Goal: Task Accomplishment & Management: Manage account settings

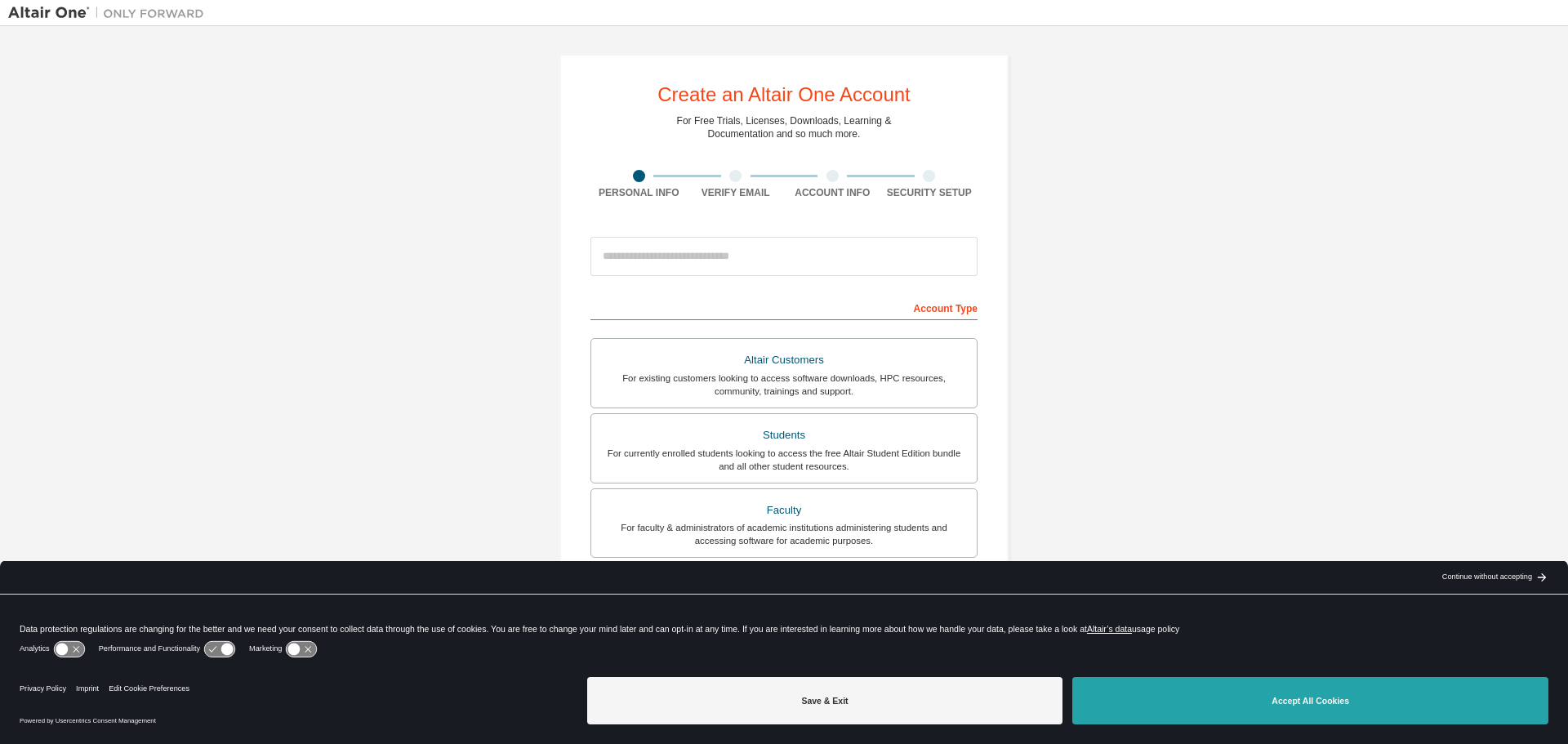
click at [1255, 722] on button "Accept All Cookies" at bounding box center [1310, 701] width 476 height 48
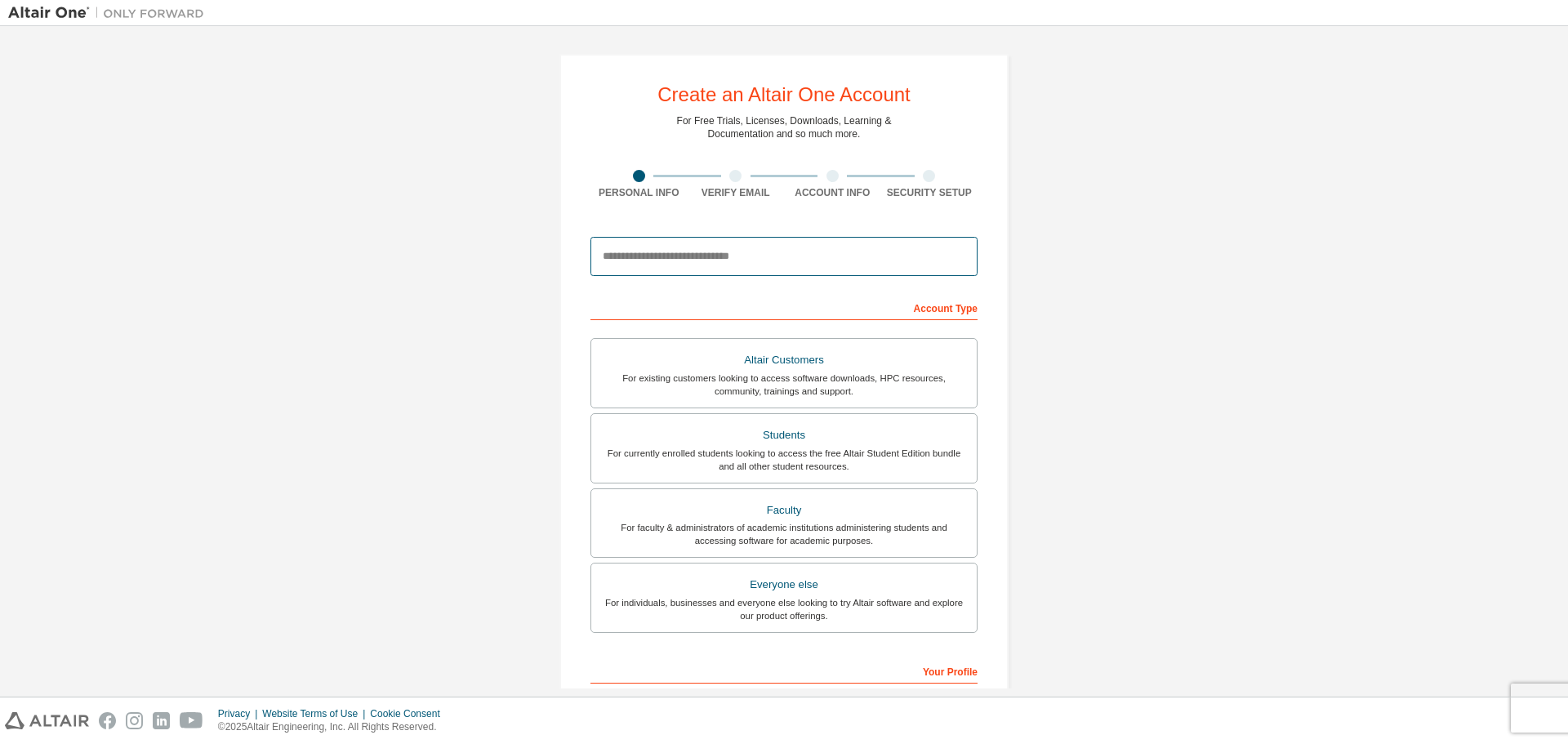
click at [691, 249] on input "email" at bounding box center [784, 256] width 387 height 39
type input "**********"
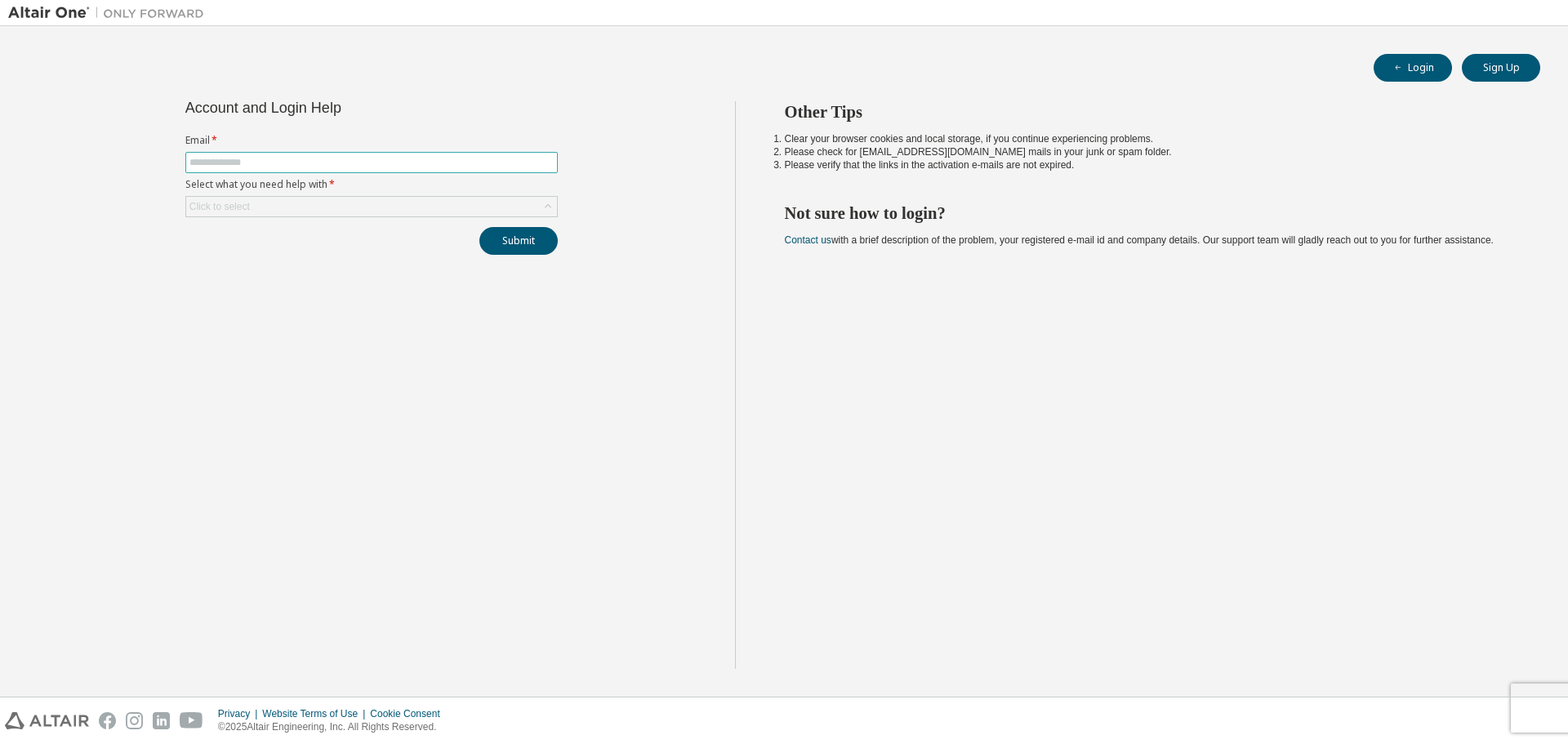
click at [395, 165] on input "text" at bounding box center [371, 163] width 364 height 13
type input "**********"
click at [321, 209] on div "Click to select" at bounding box center [371, 206] width 370 height 20
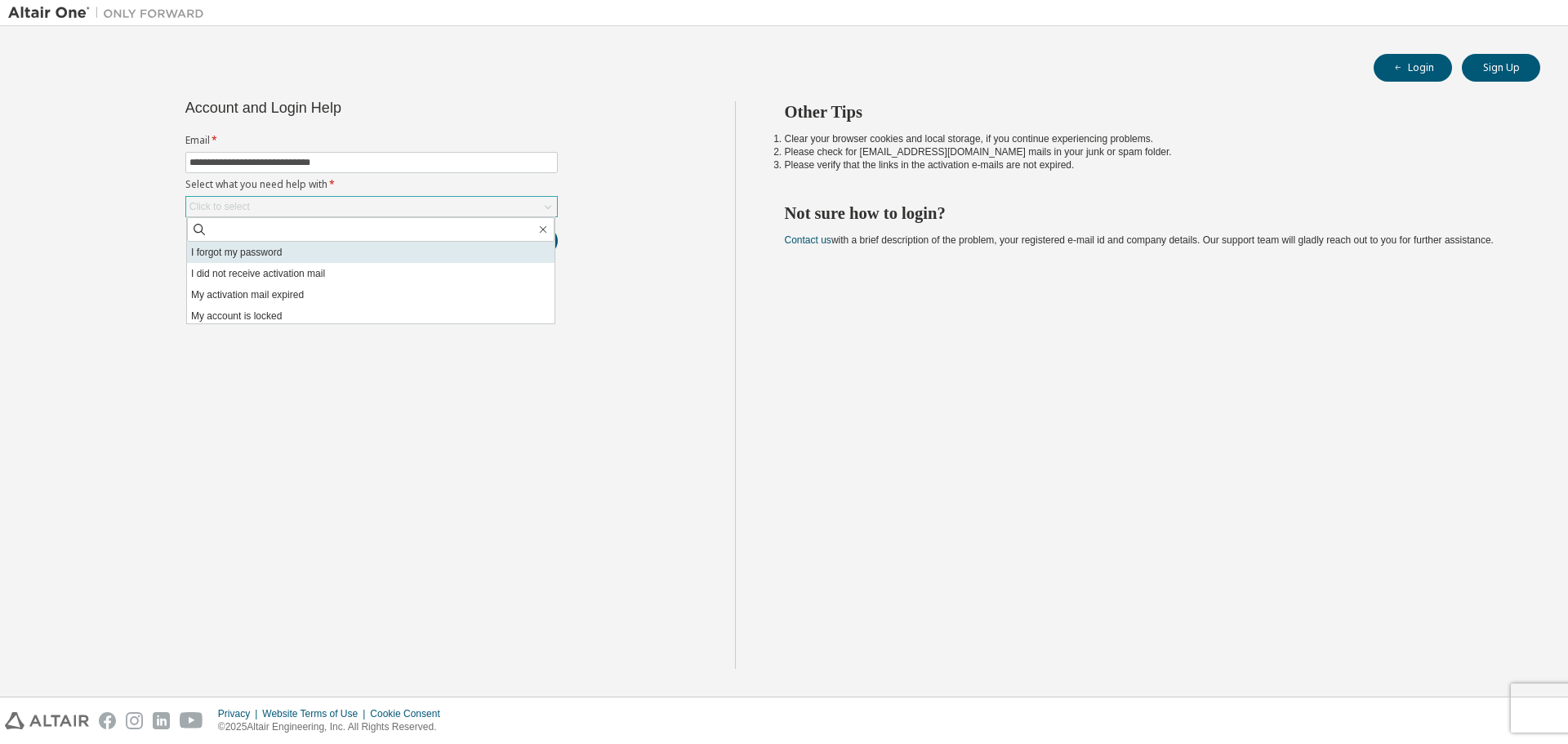
click at [308, 250] on li "I forgot my password" at bounding box center [370, 252] width 368 height 22
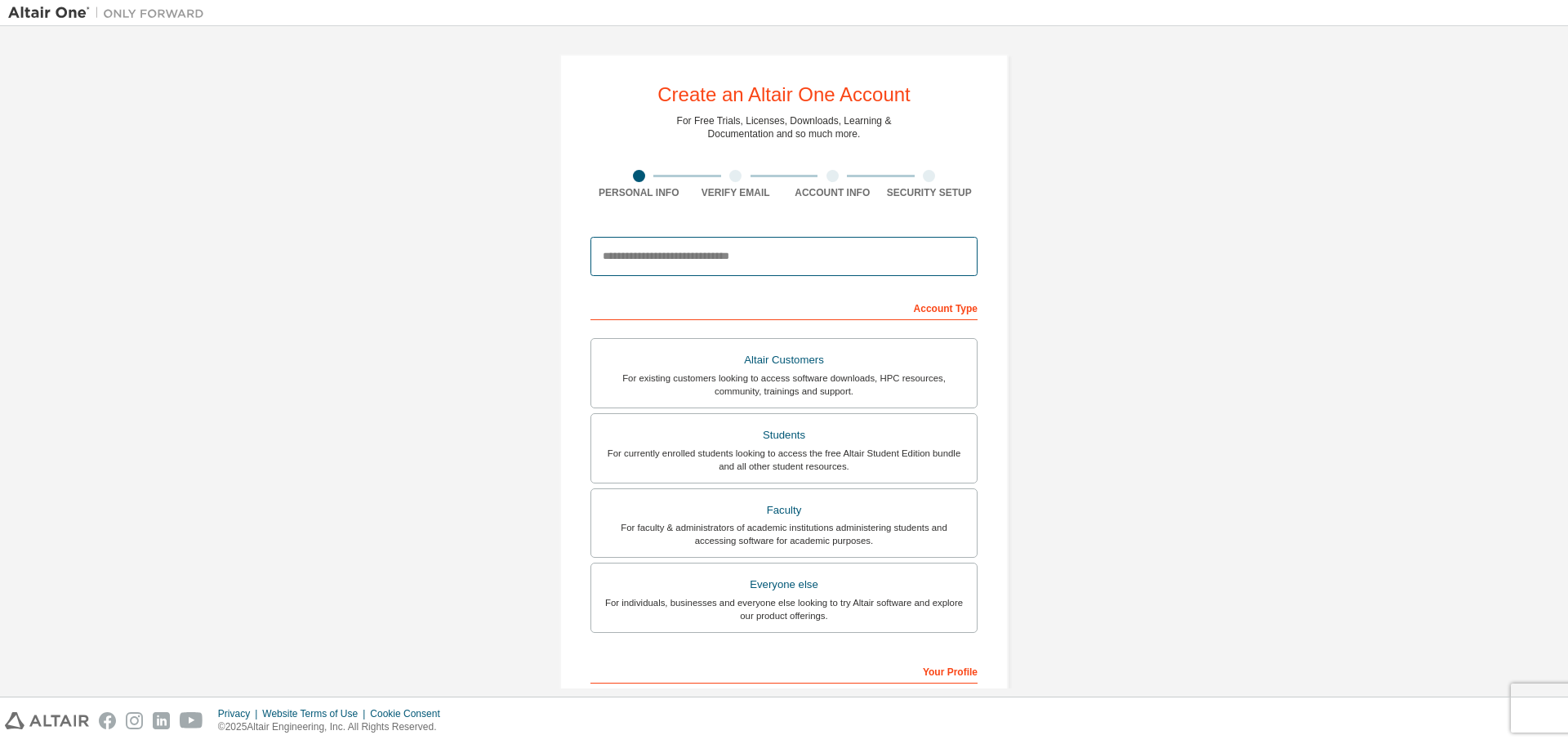
click at [808, 249] on input "email" at bounding box center [784, 256] width 387 height 39
type input "**********"
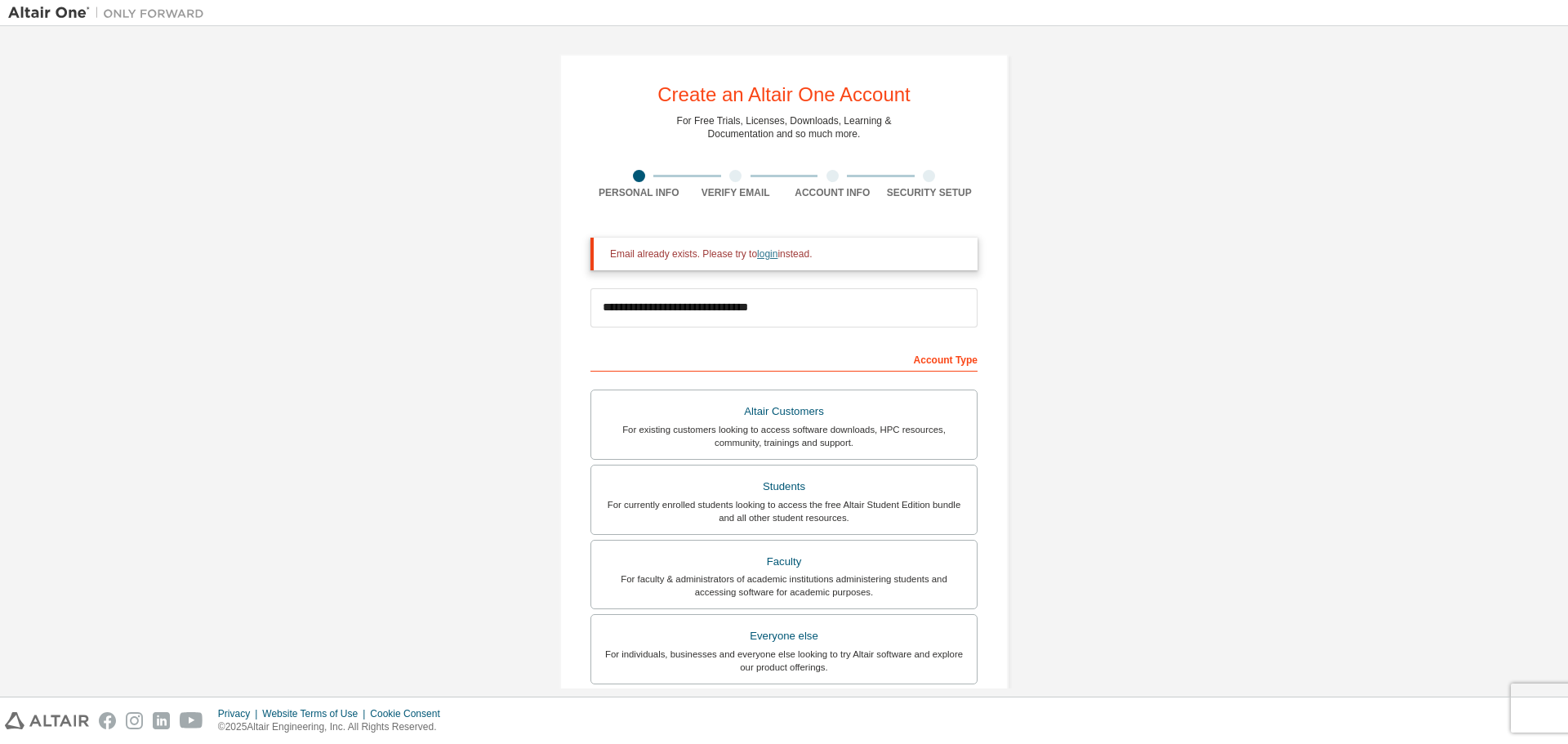
click at [774, 254] on link "login" at bounding box center [767, 254] width 21 height 11
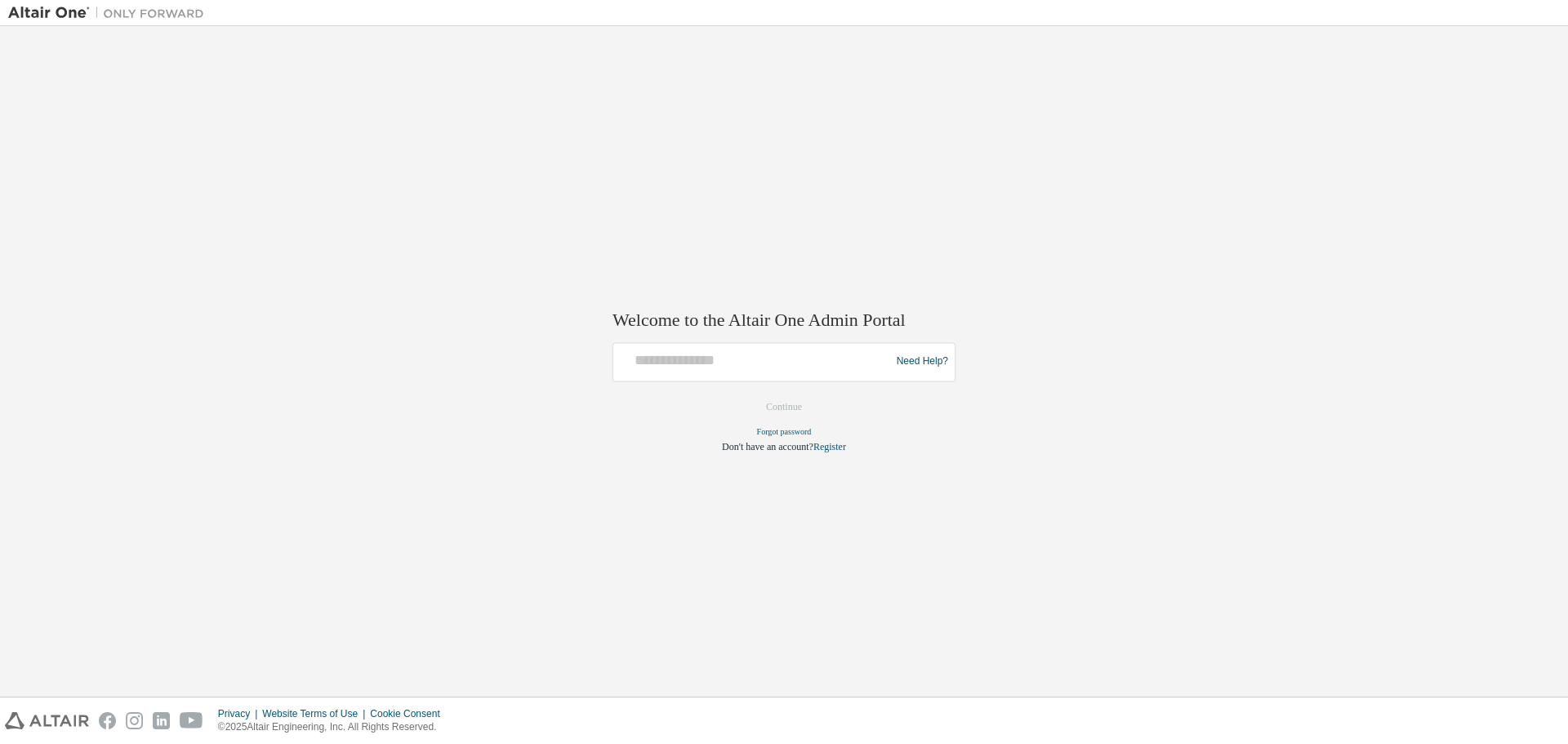
click at [734, 372] on div at bounding box center [754, 361] width 269 height 31
click at [737, 354] on input "text" at bounding box center [754, 357] width 269 height 23
type input "**********"
click at [785, 413] on button "Continue" at bounding box center [783, 407] width 70 height 24
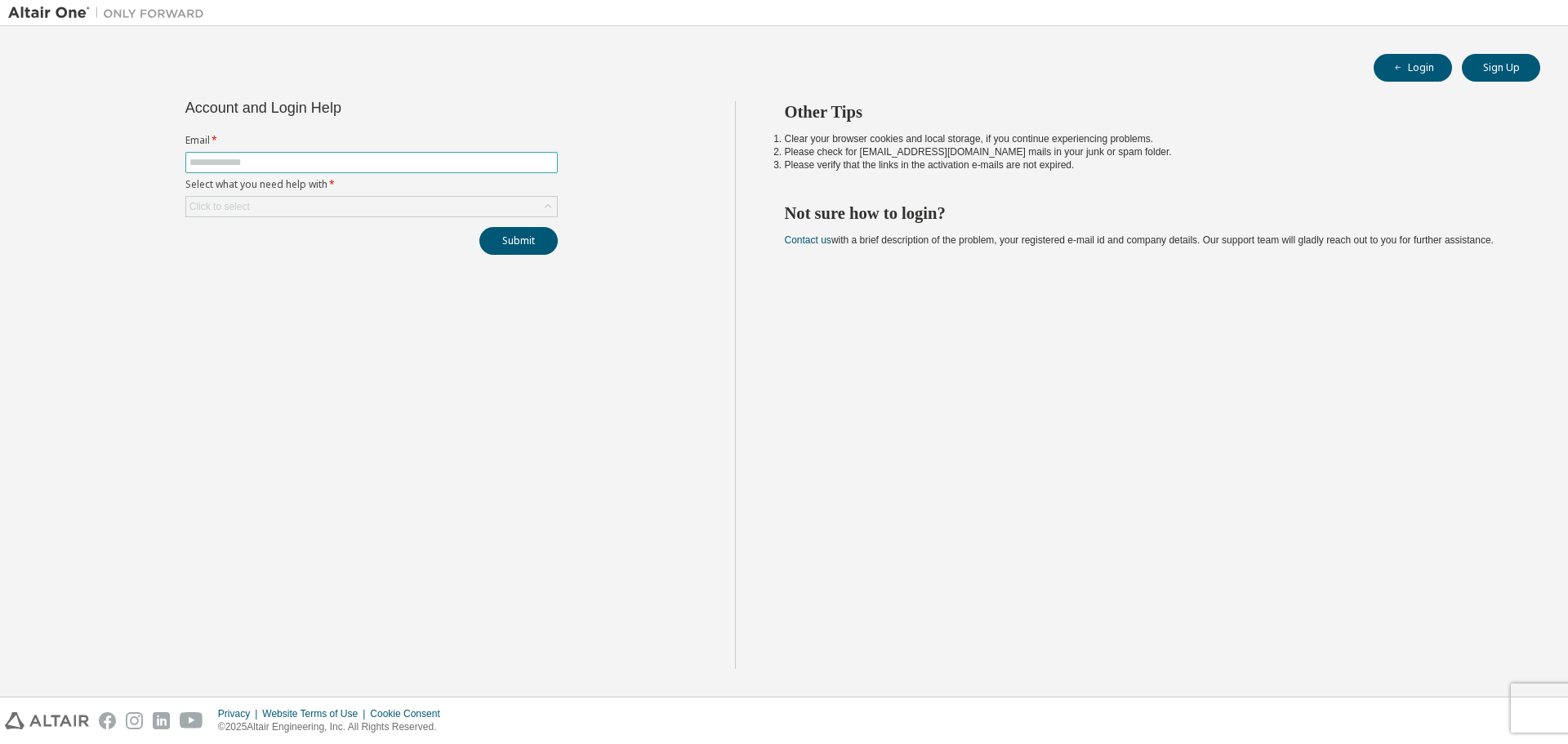
click at [254, 165] on input "text" at bounding box center [371, 163] width 364 height 13
type input "**********"
click at [315, 212] on div "Click to select" at bounding box center [371, 206] width 370 height 20
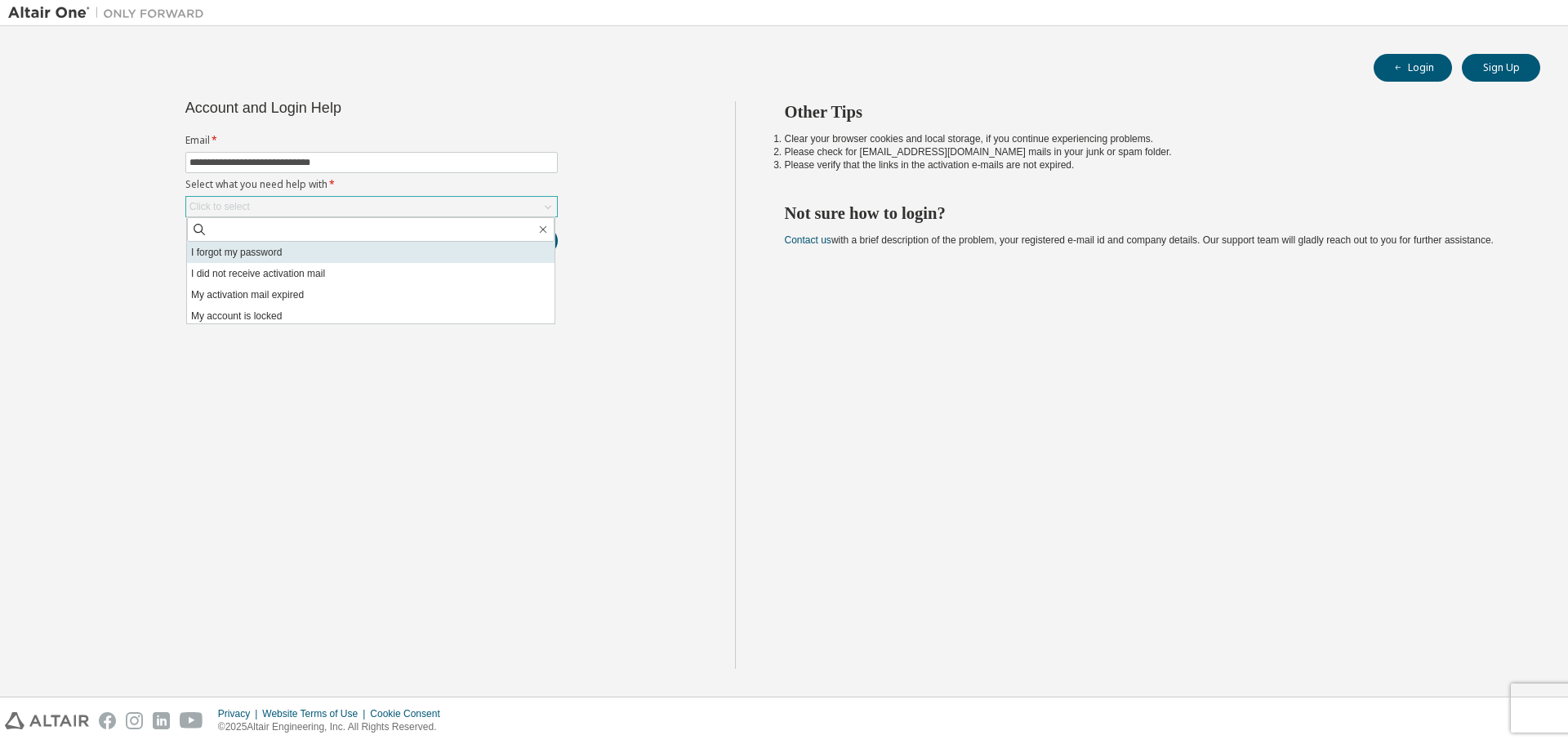
click at [314, 253] on li "I forgot my password" at bounding box center [370, 252] width 368 height 22
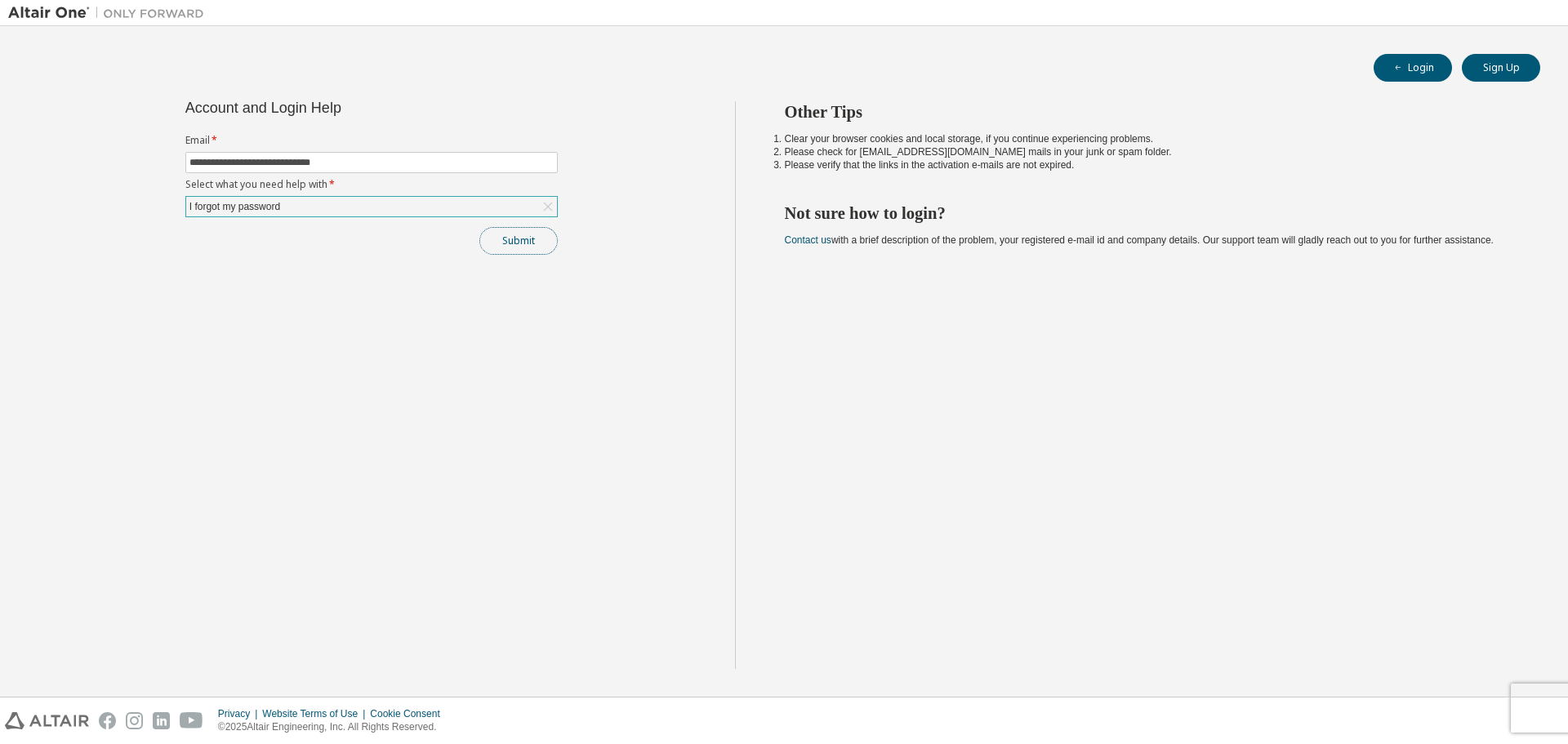
click at [549, 244] on button "Submit" at bounding box center [518, 241] width 79 height 28
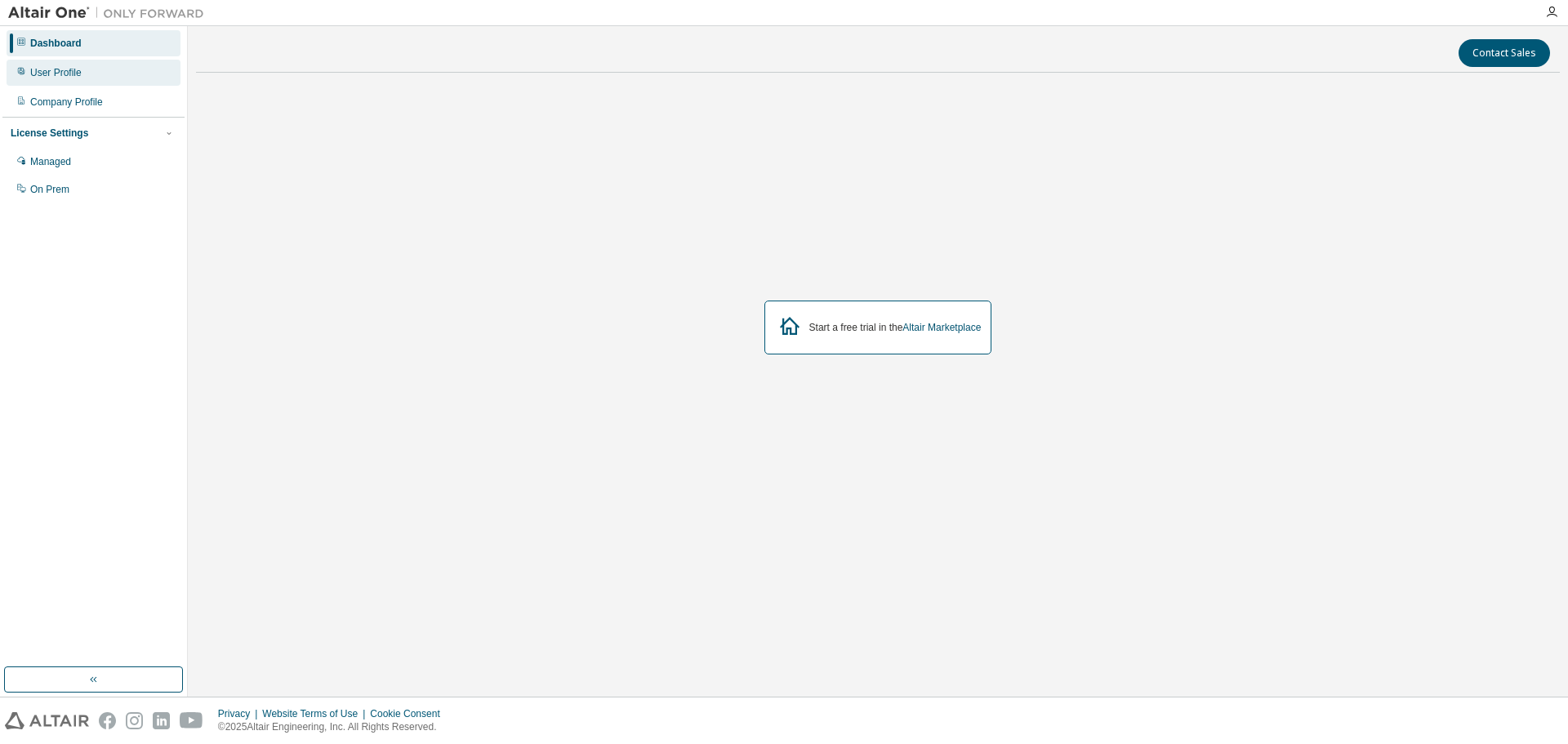
click at [62, 67] on div "User Profile" at bounding box center [55, 73] width 51 height 13
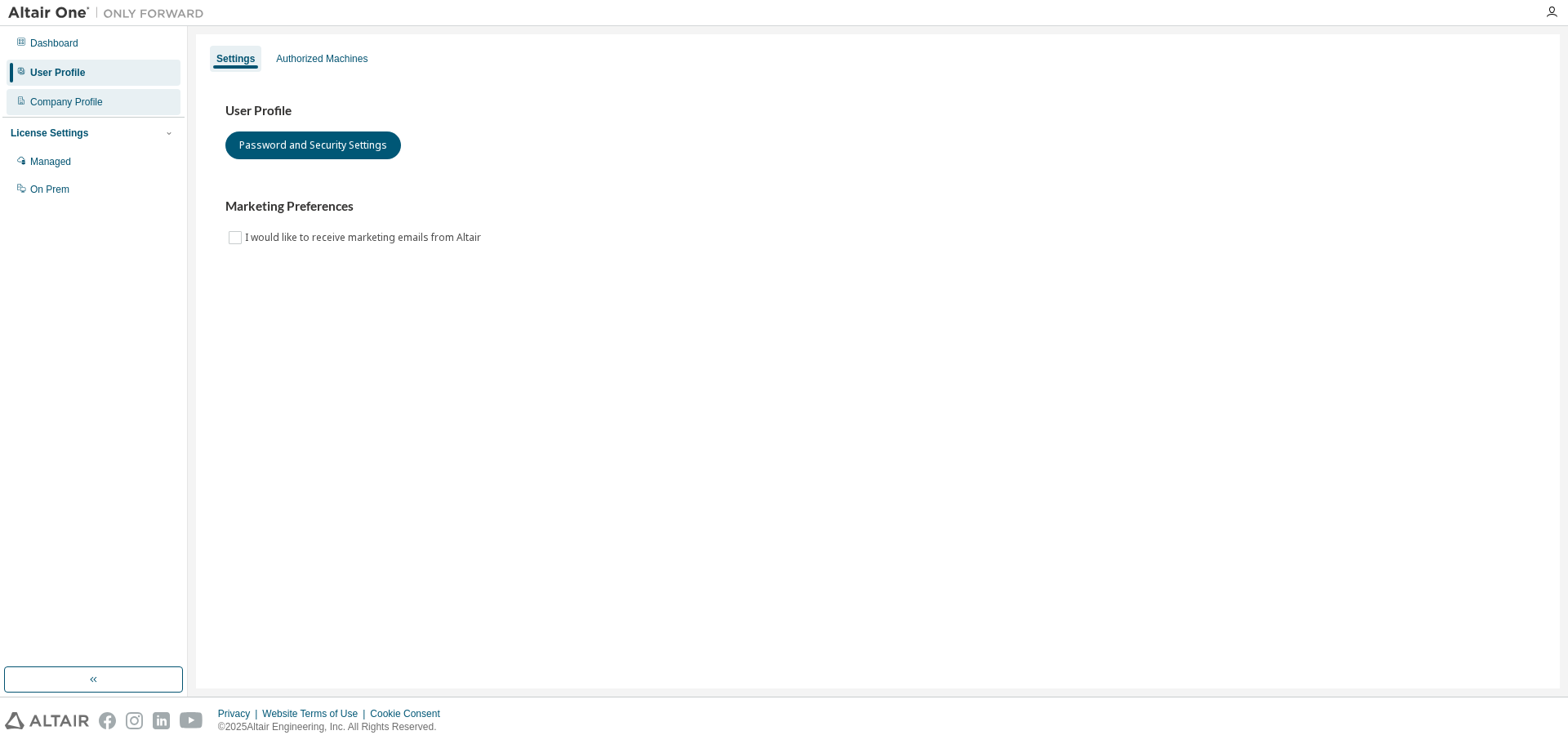
click at [71, 95] on div "Company Profile" at bounding box center [66, 102] width 73 height 13
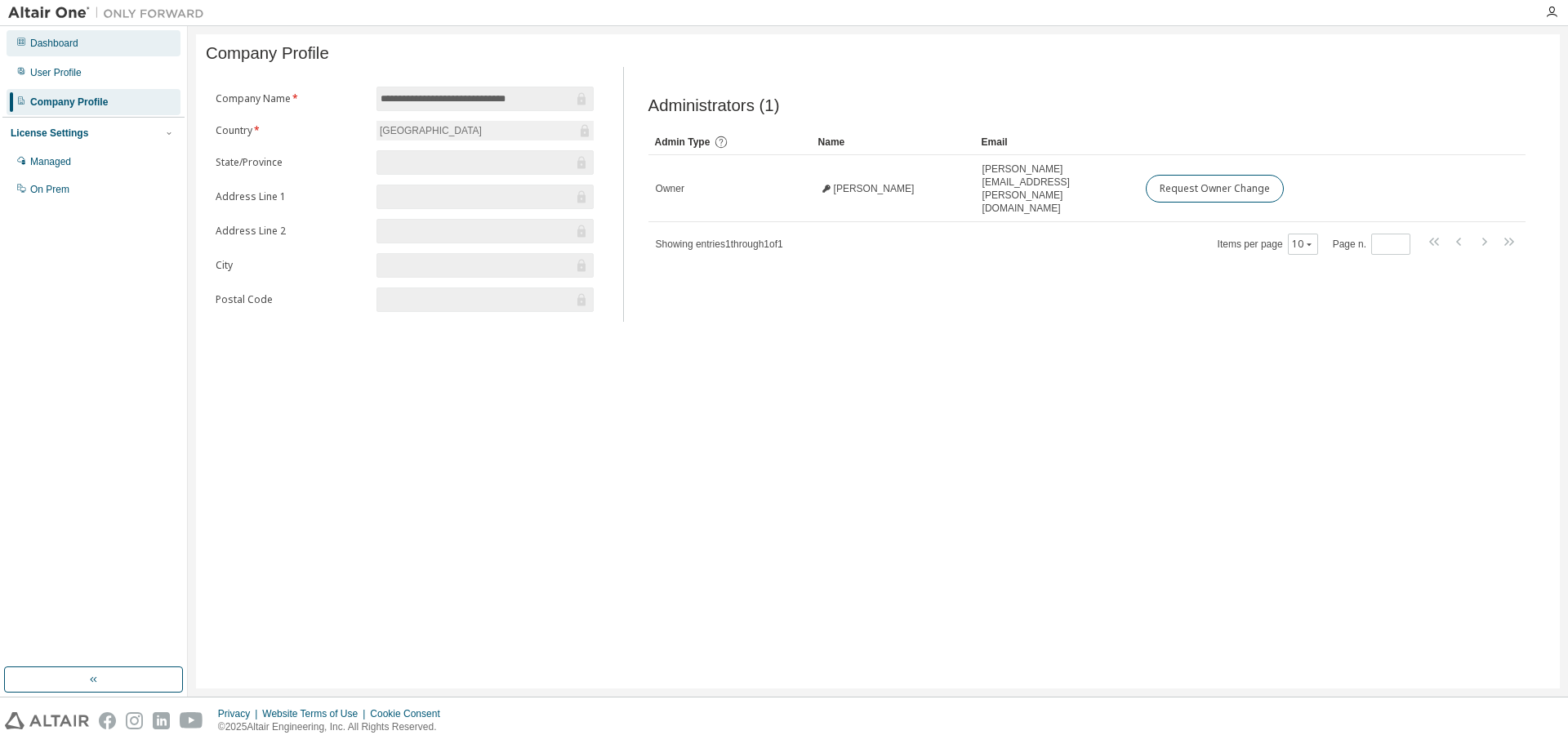
click at [68, 43] on div "Dashboard" at bounding box center [54, 43] width 49 height 13
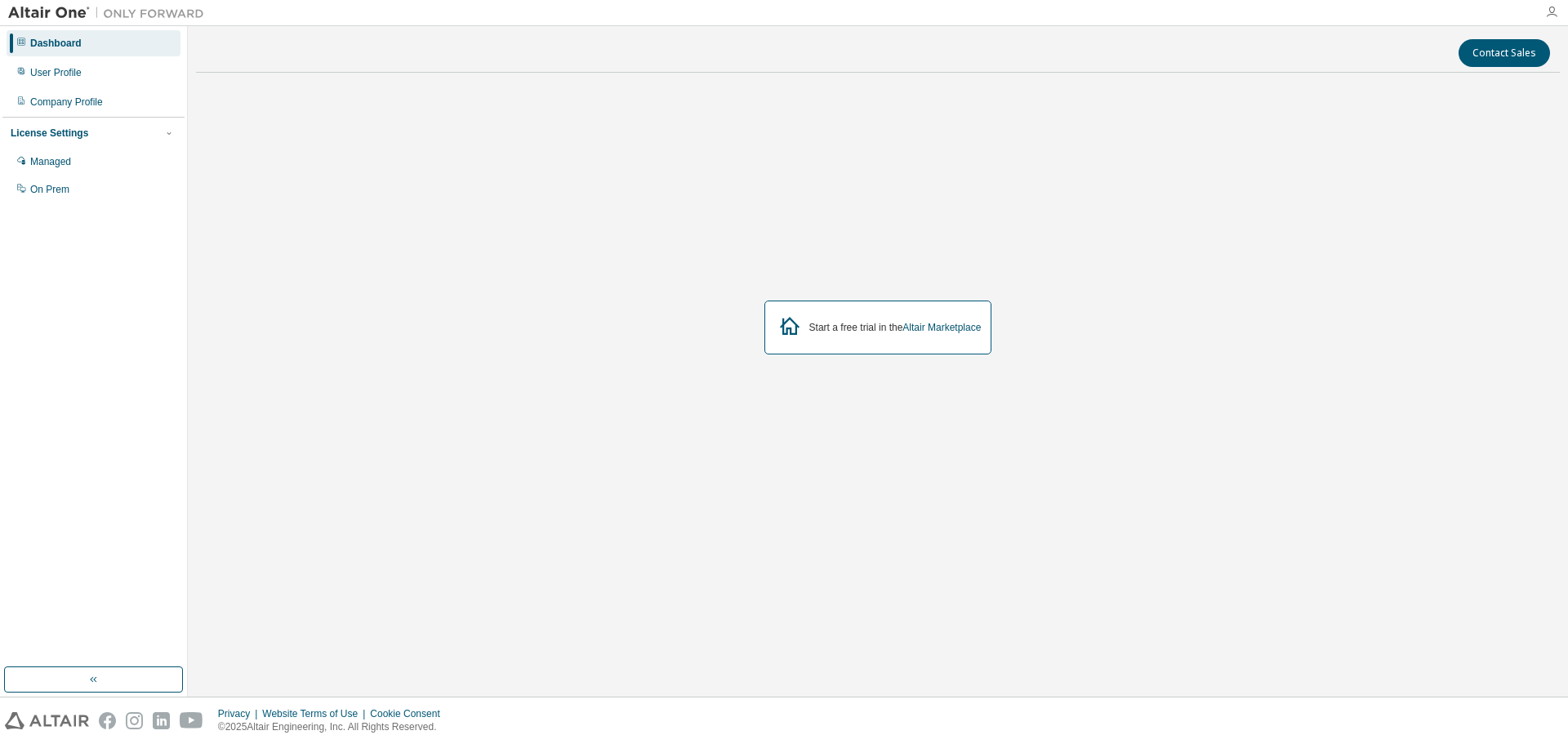
click at [1546, 17] on icon "button" at bounding box center [1552, 12] width 13 height 13
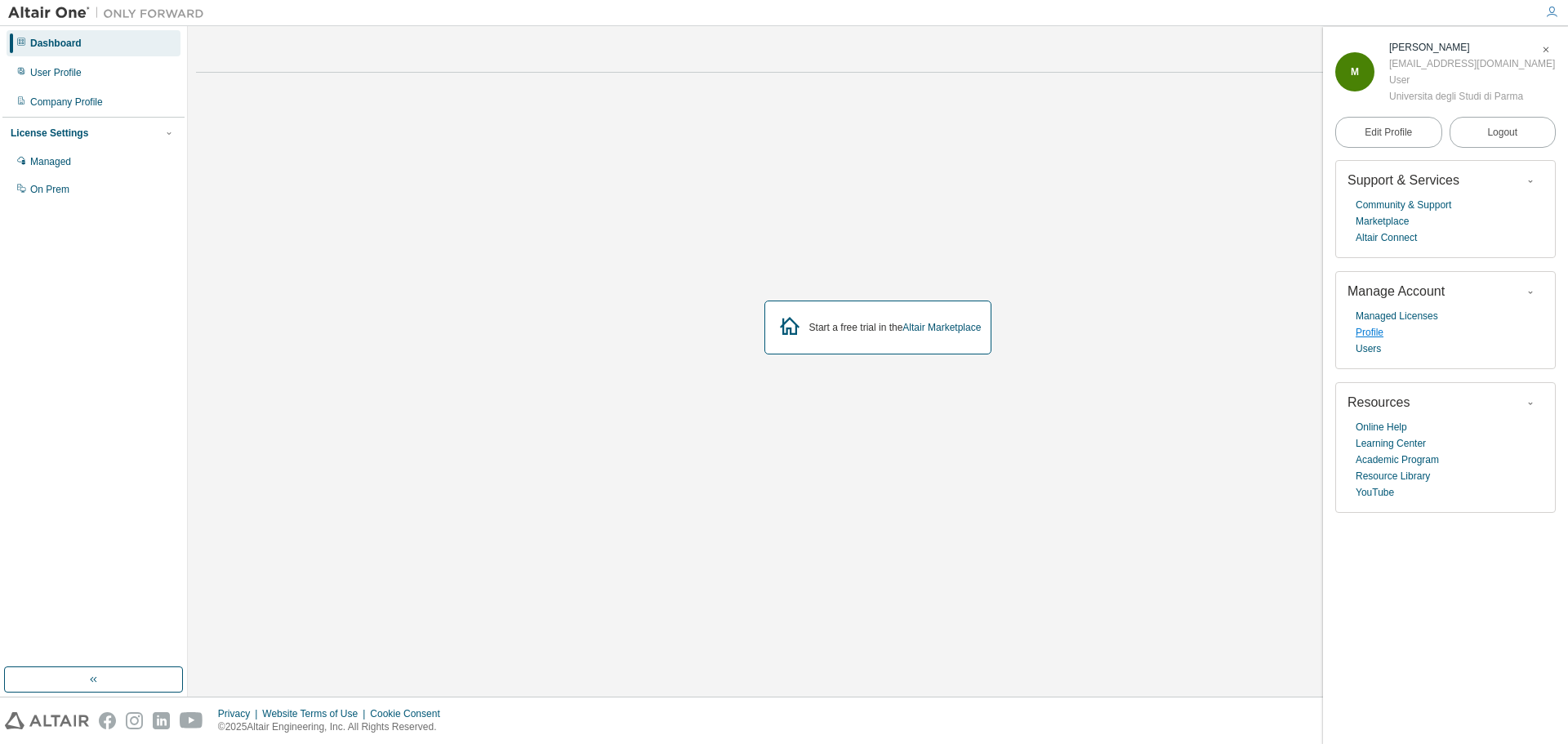
click at [1373, 333] on link "Profile" at bounding box center [1370, 332] width 28 height 16
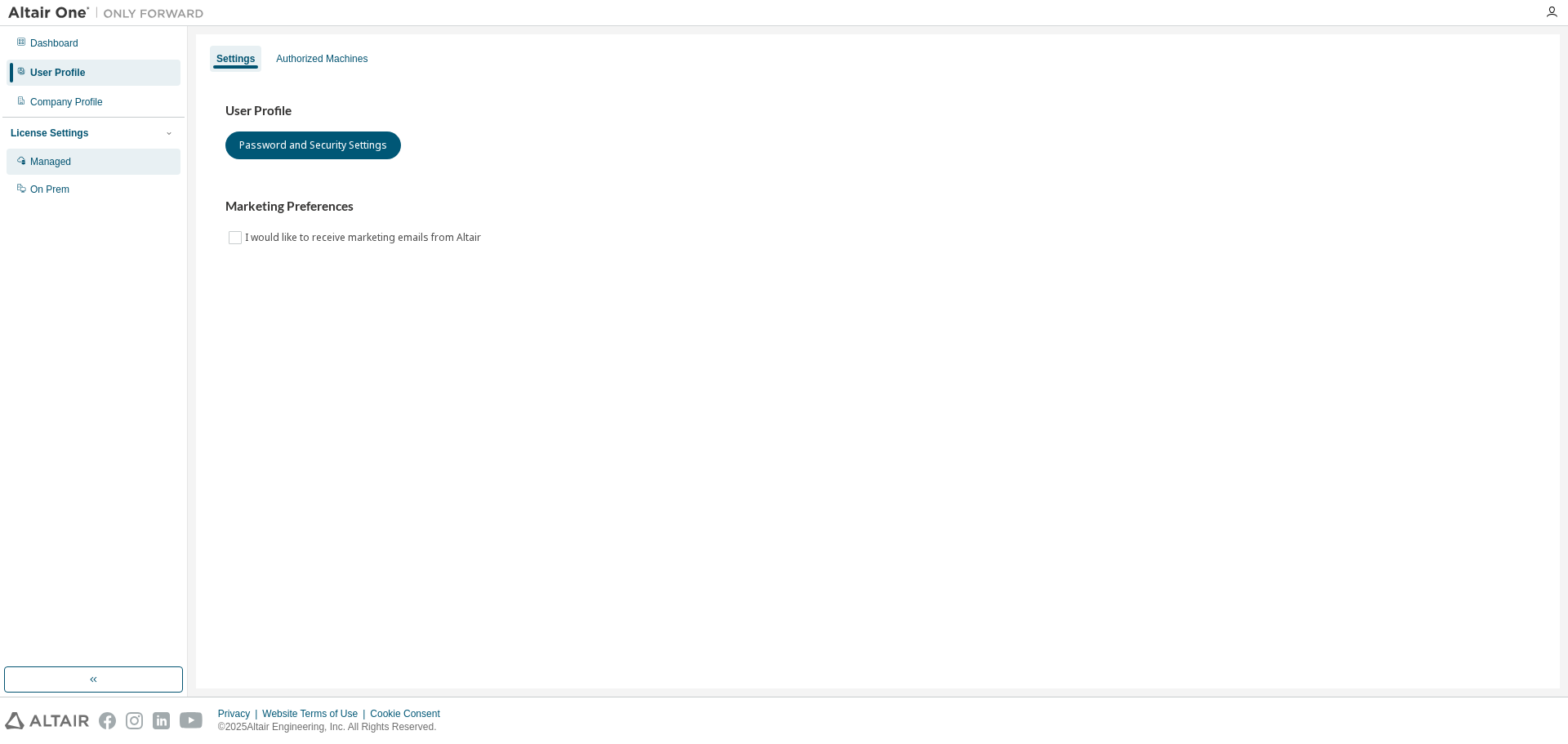
click at [62, 161] on div "Managed" at bounding box center [51, 162] width 41 height 13
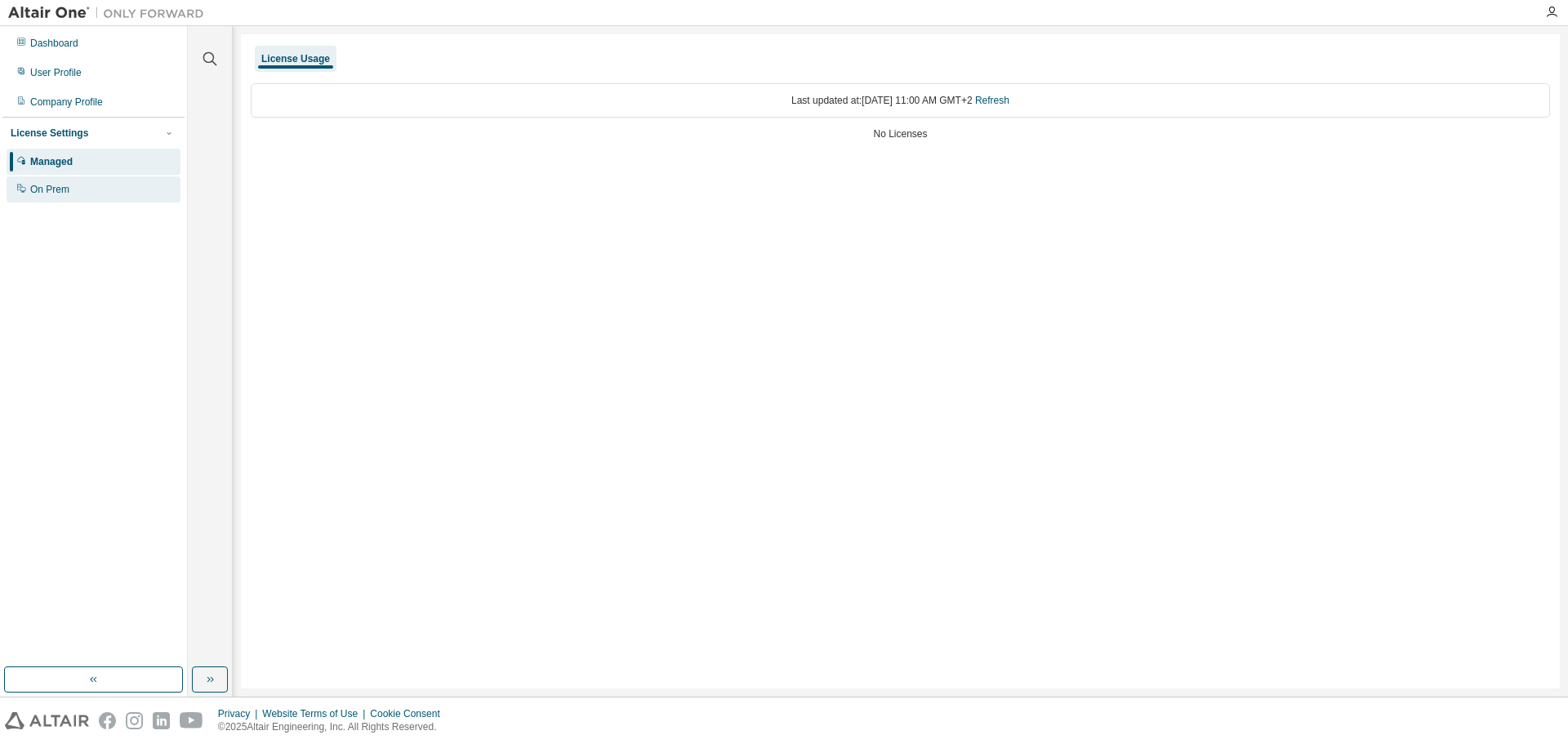
click at [63, 196] on div "On Prem" at bounding box center [94, 190] width 174 height 26
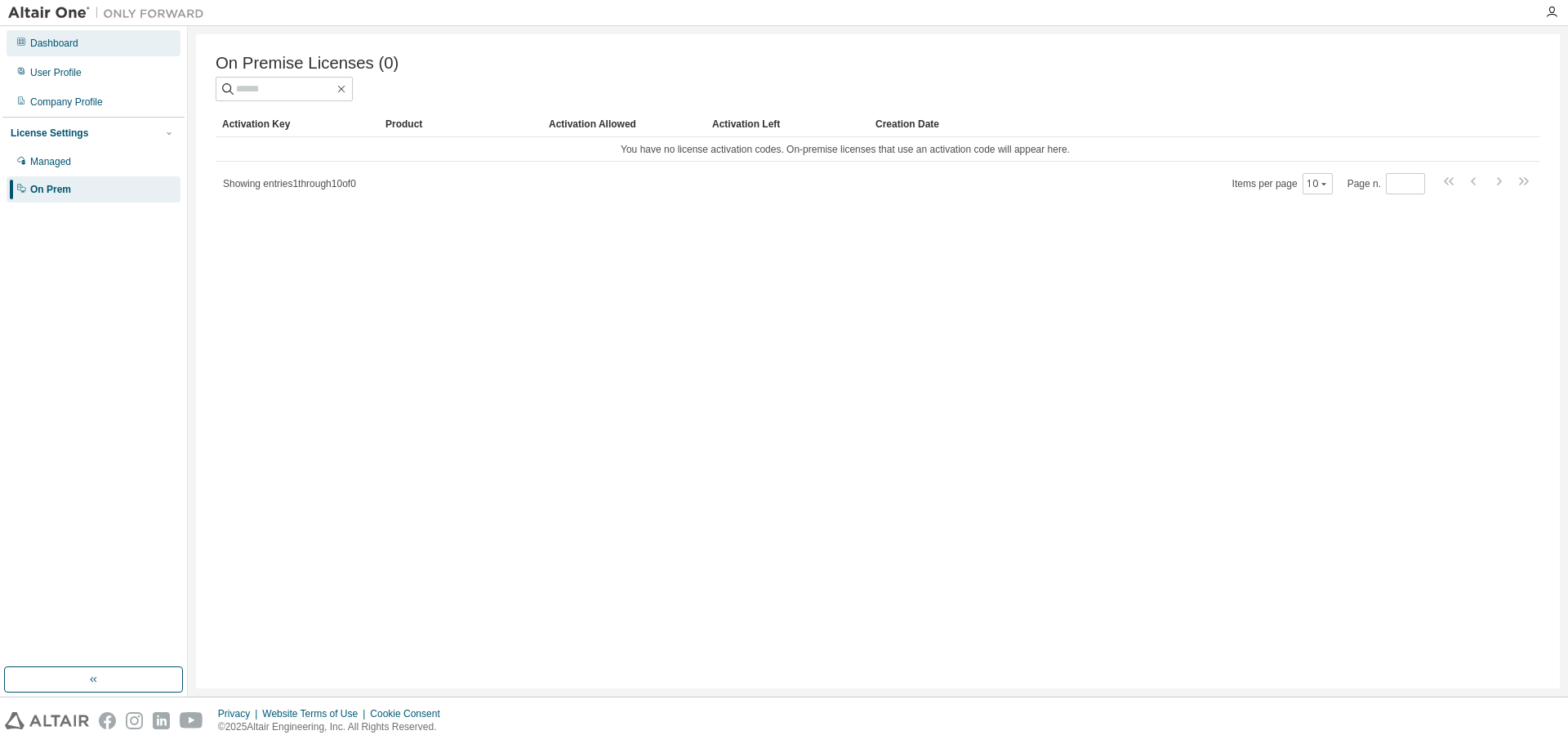
click at [83, 49] on div "Dashboard" at bounding box center [94, 43] width 174 height 26
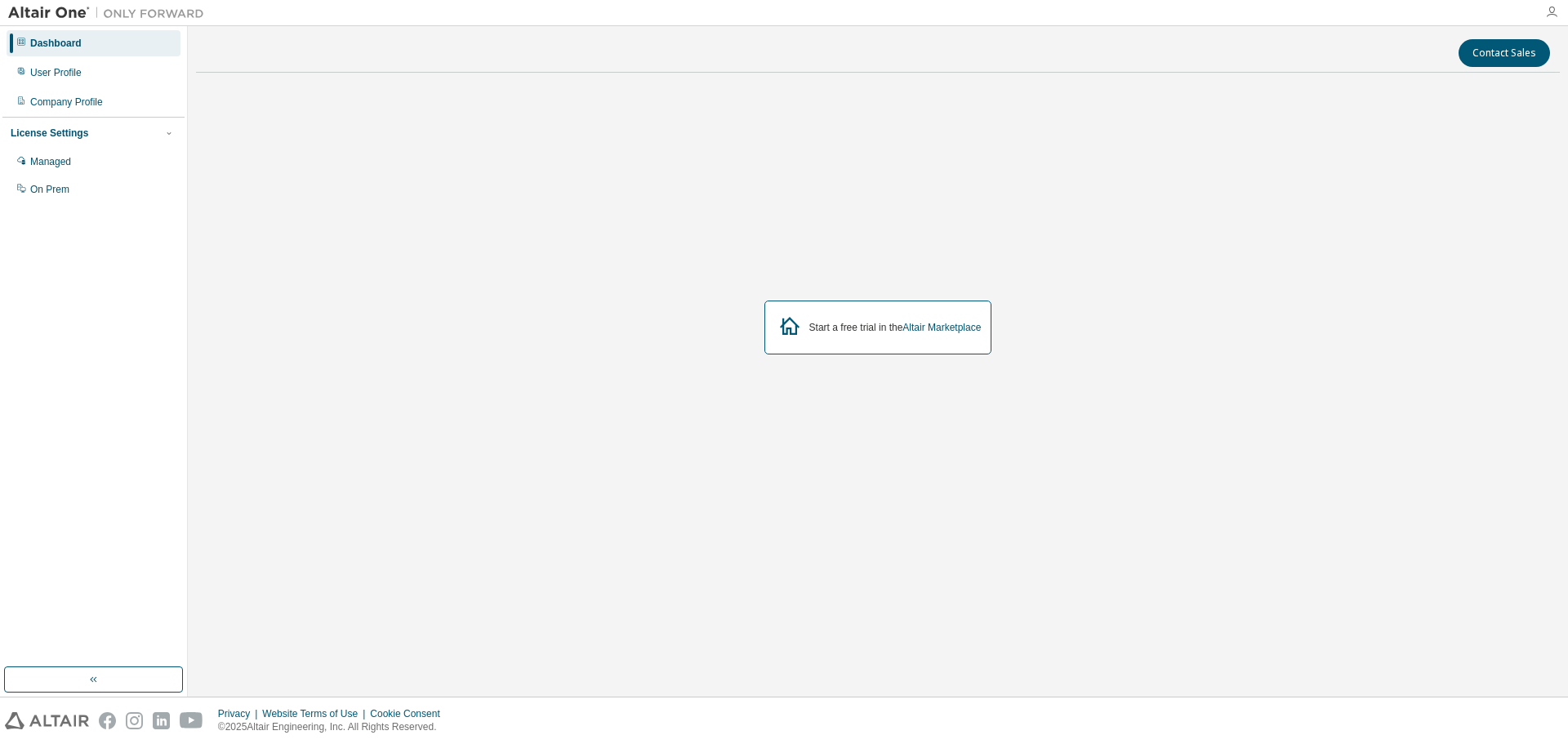
click at [1548, 14] on icon "button" at bounding box center [1552, 12] width 13 height 13
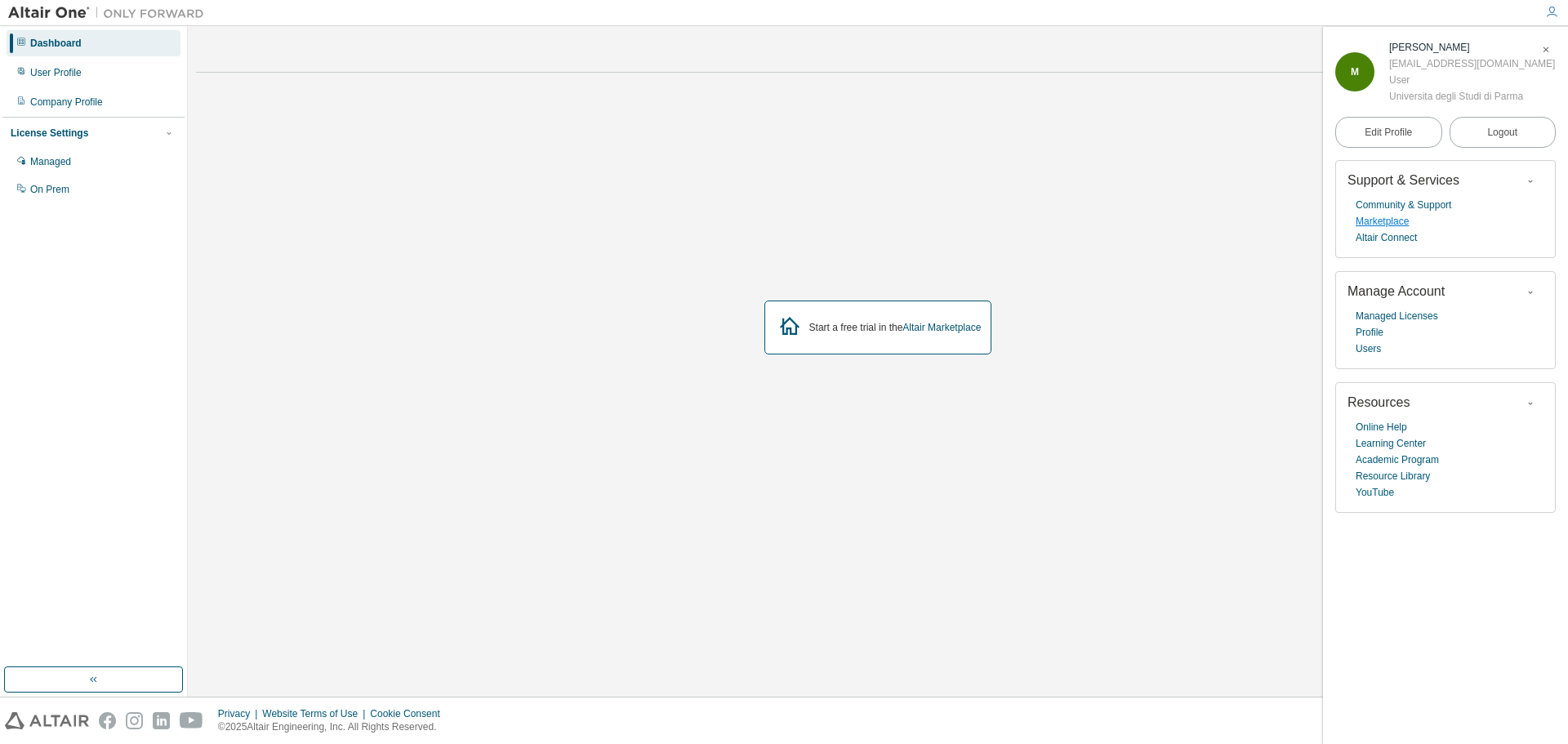
click at [1404, 221] on link "Marketplace" at bounding box center [1382, 221] width 53 height 16
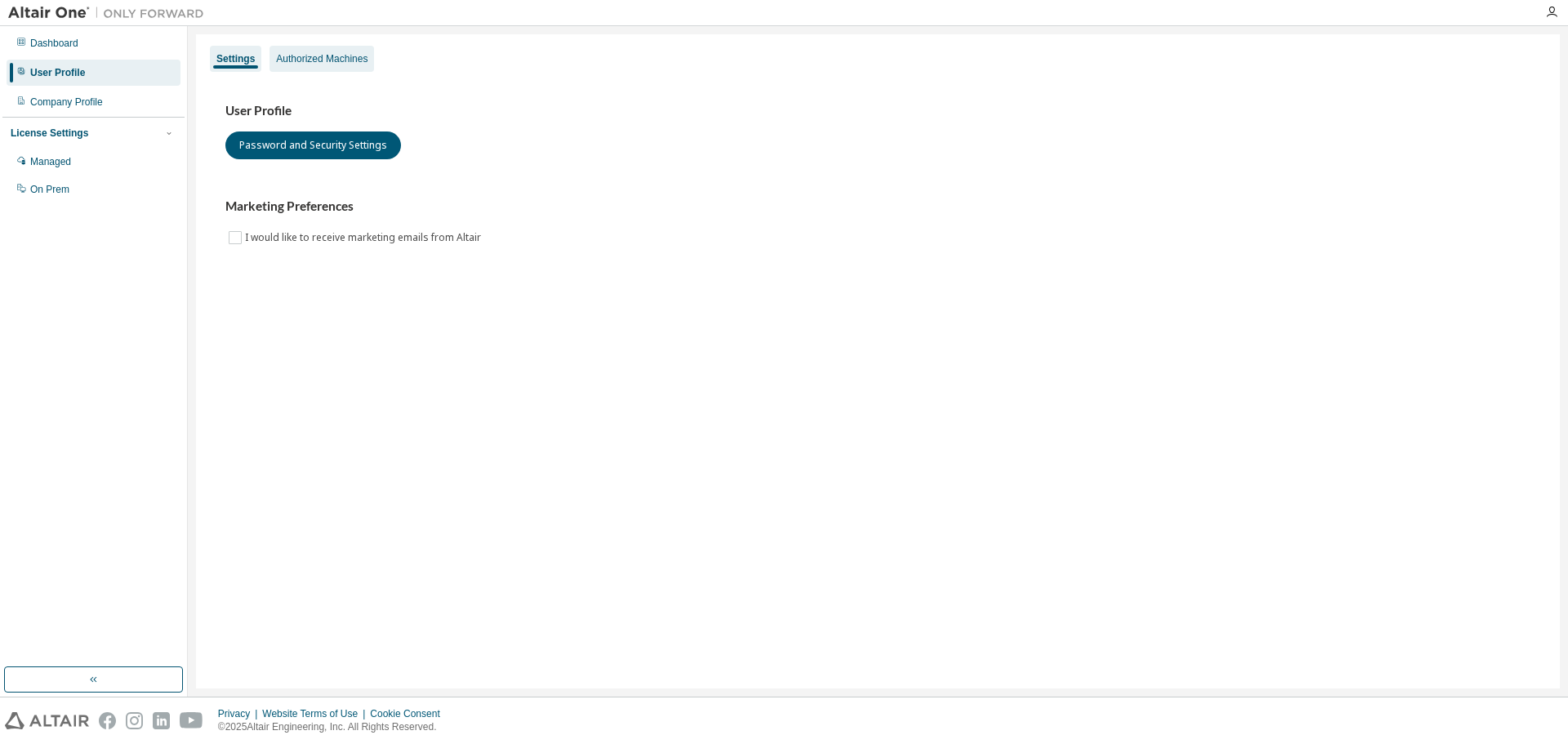
click at [323, 54] on div "Authorized Machines" at bounding box center [322, 59] width 92 height 13
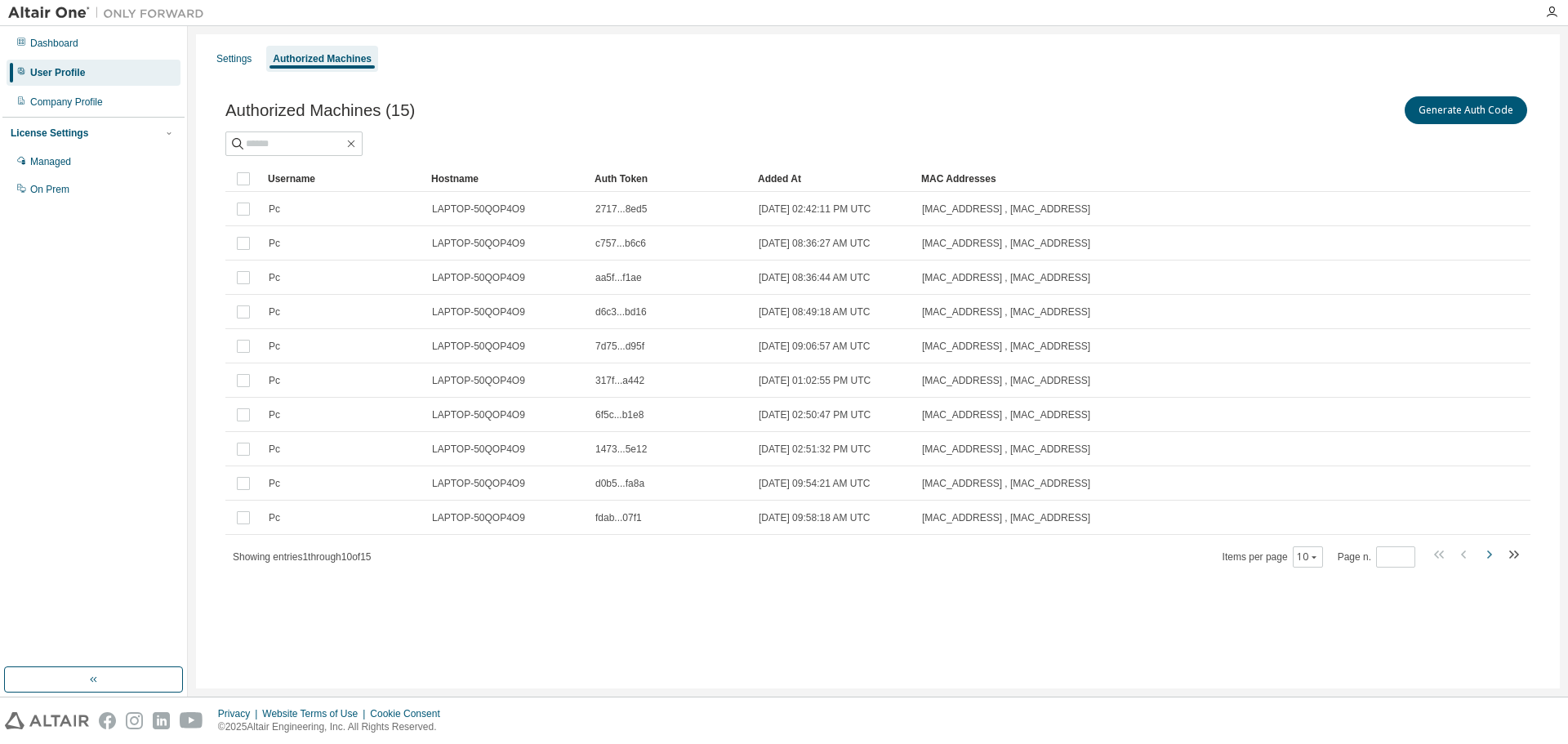
click at [1493, 561] on icon "button" at bounding box center [1488, 554] width 20 height 20
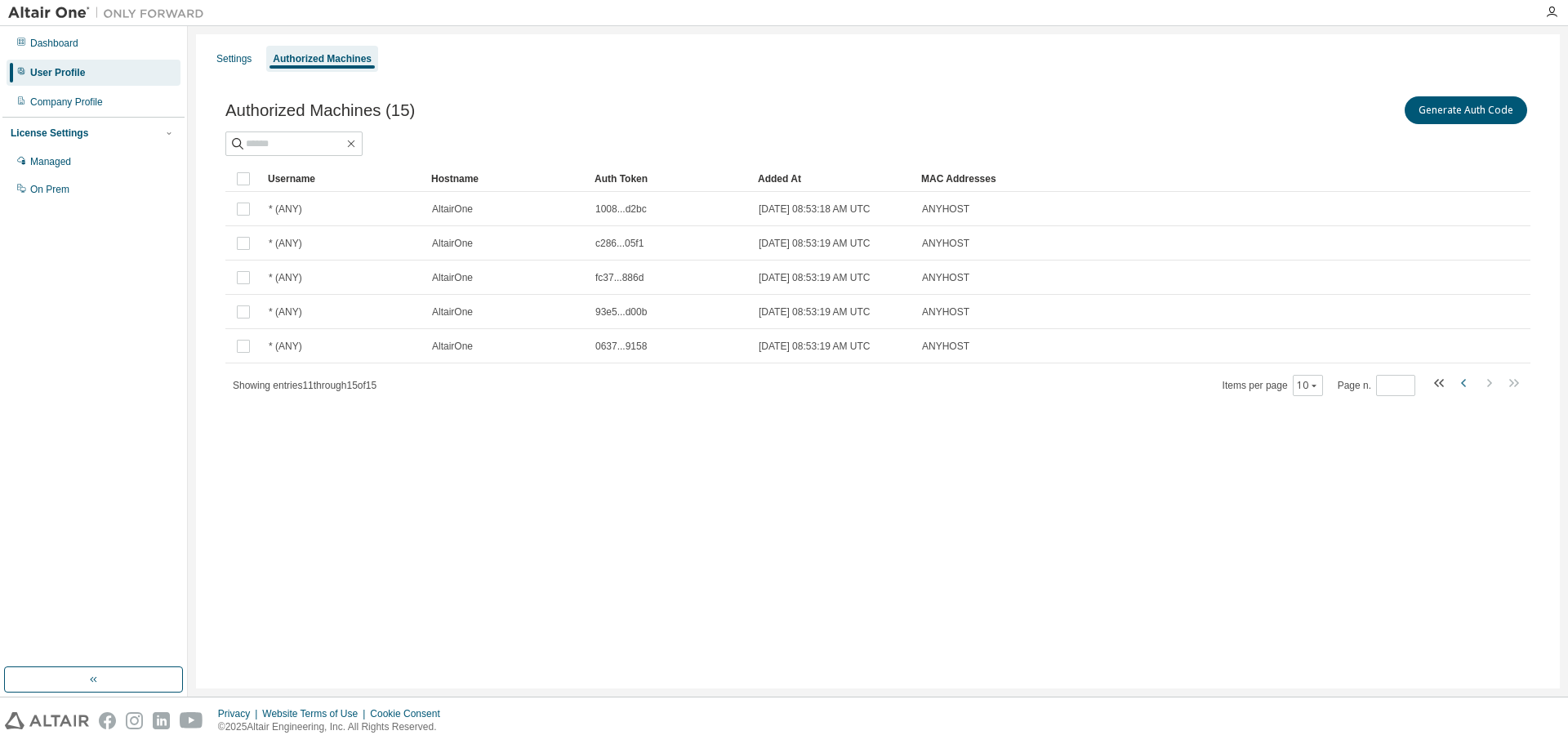
click at [1467, 388] on icon "button" at bounding box center [1464, 383] width 20 height 20
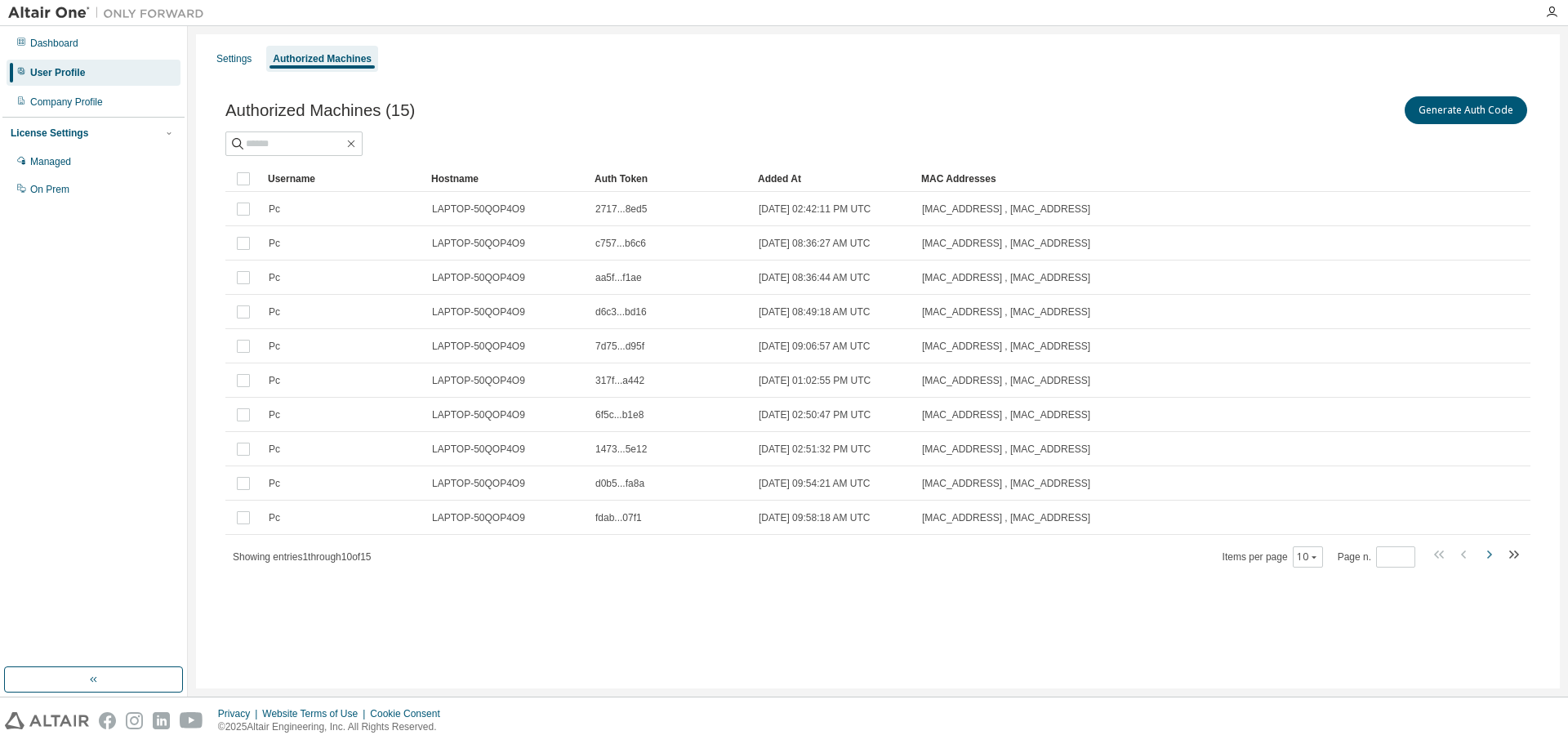
click at [1491, 555] on icon "button" at bounding box center [1489, 554] width 5 height 8
type input "*"
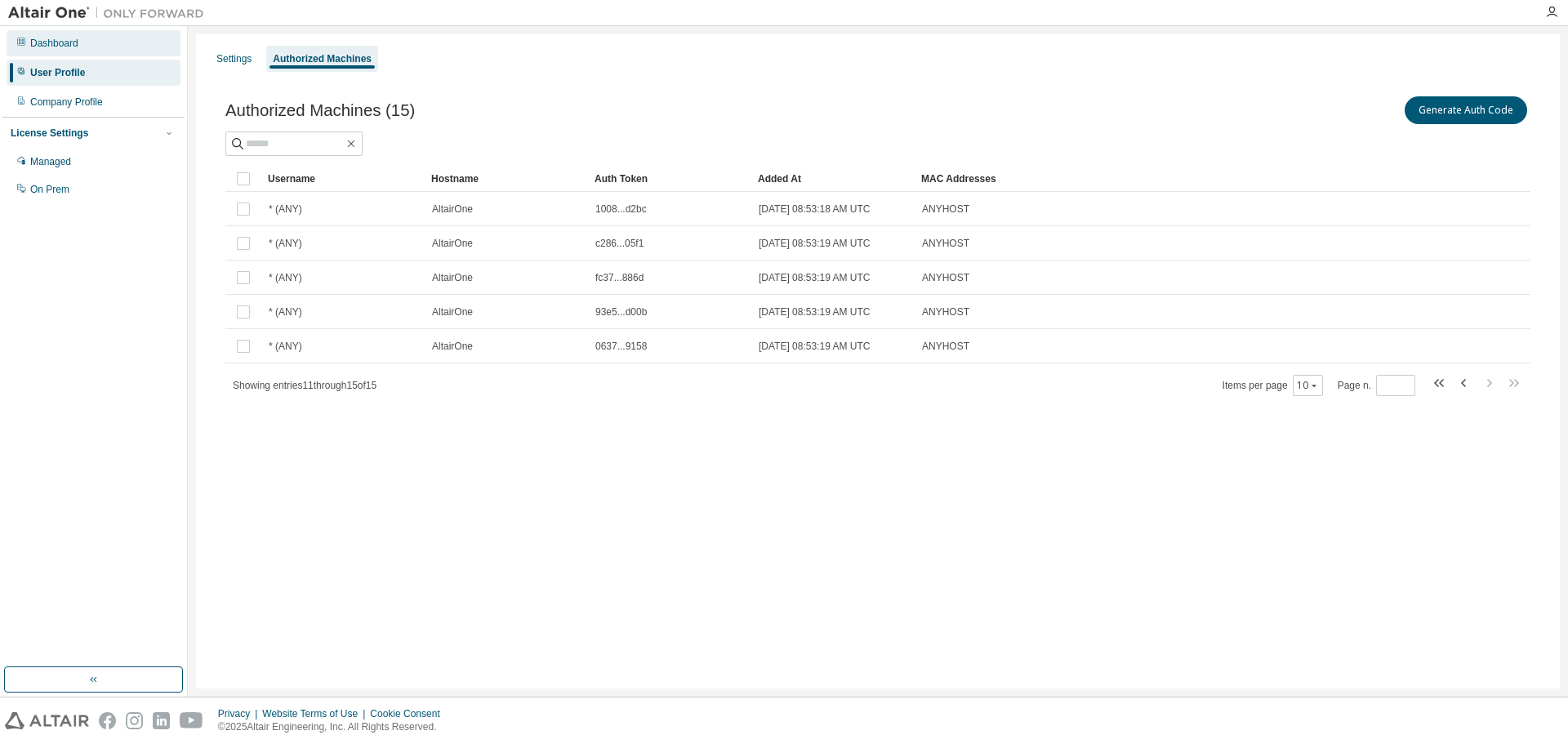
click at [68, 43] on div "Dashboard" at bounding box center [54, 43] width 49 height 13
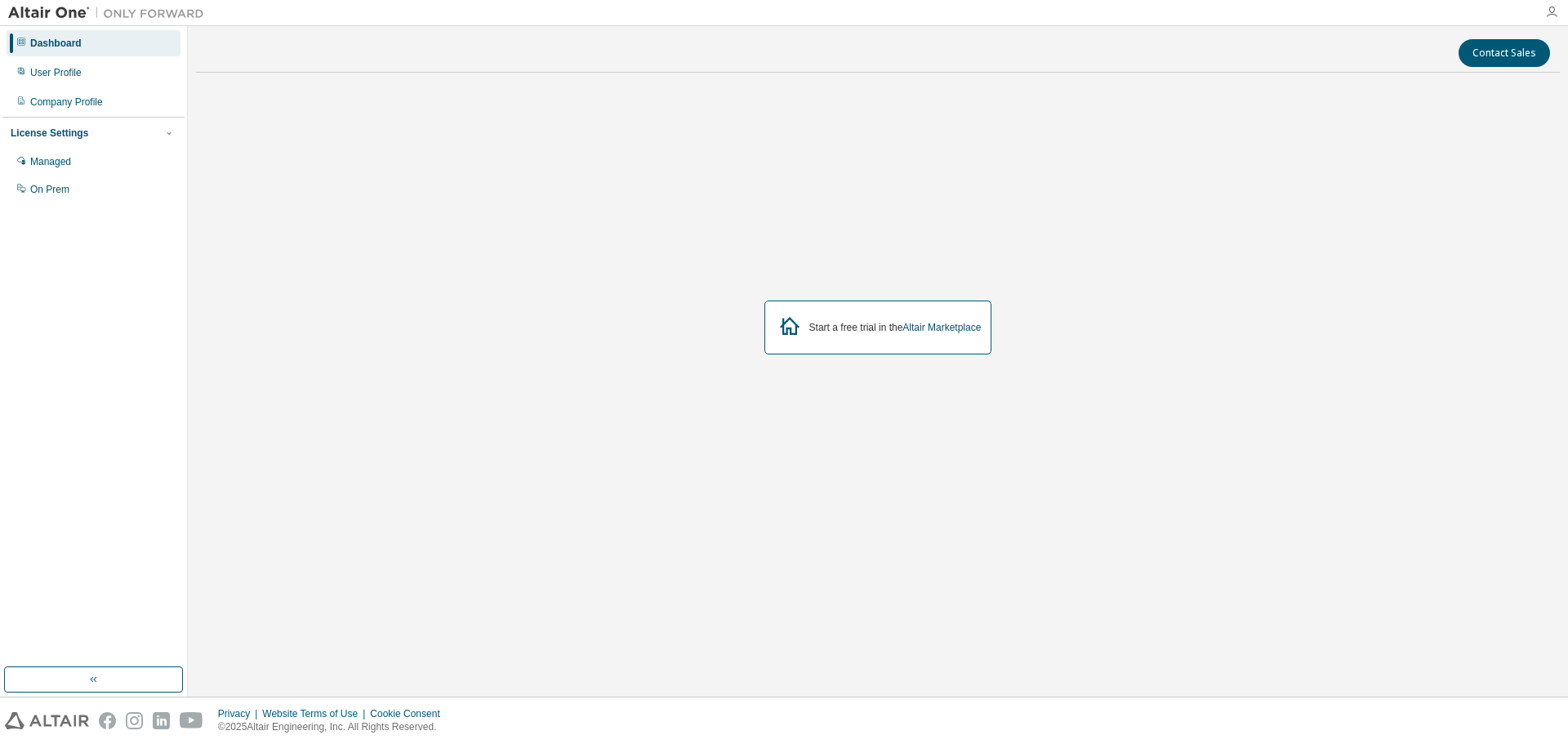
click at [1549, 11] on icon "button" at bounding box center [1552, 12] width 13 height 13
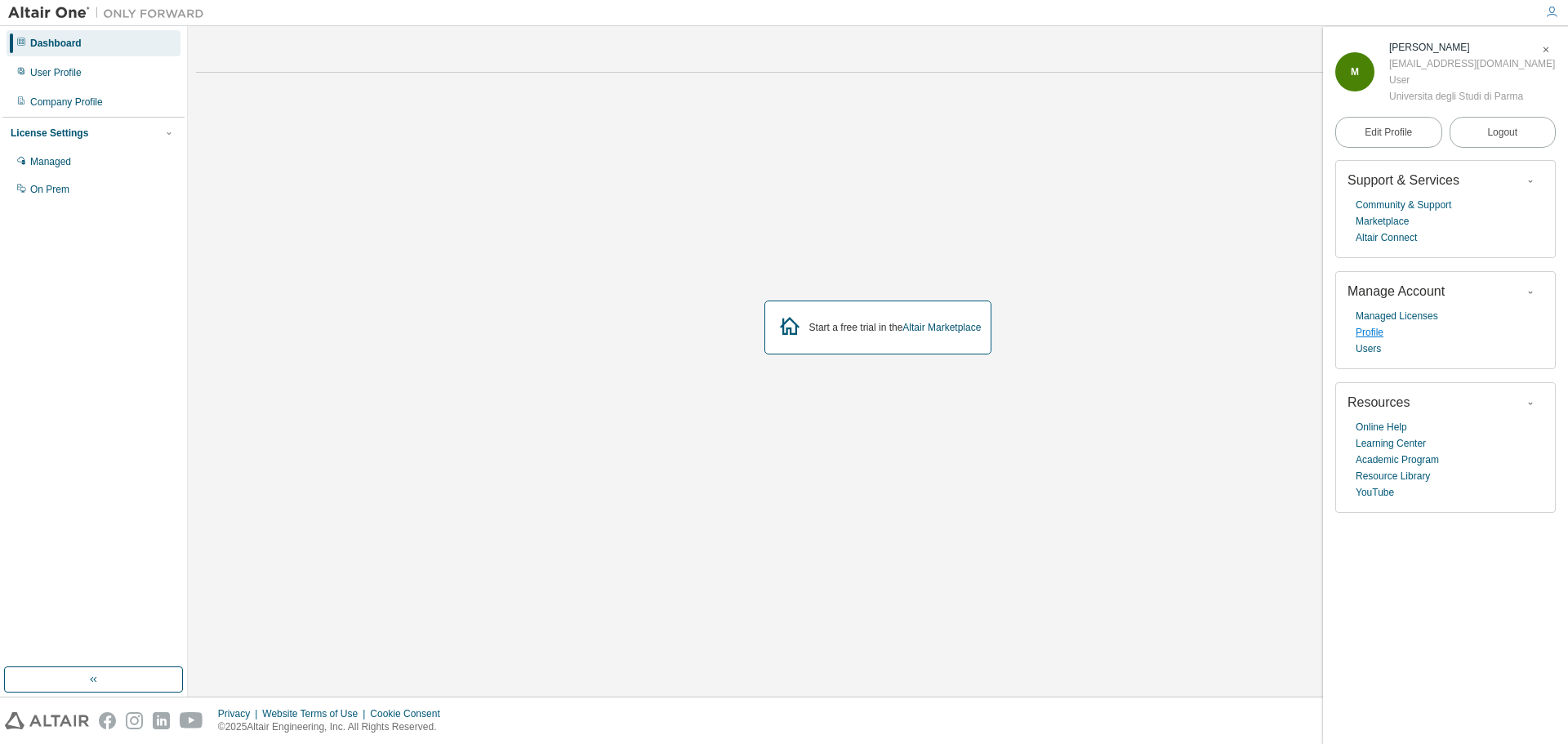
click at [1381, 333] on link "Profile" at bounding box center [1370, 332] width 28 height 16
